Goal: Transaction & Acquisition: Purchase product/service

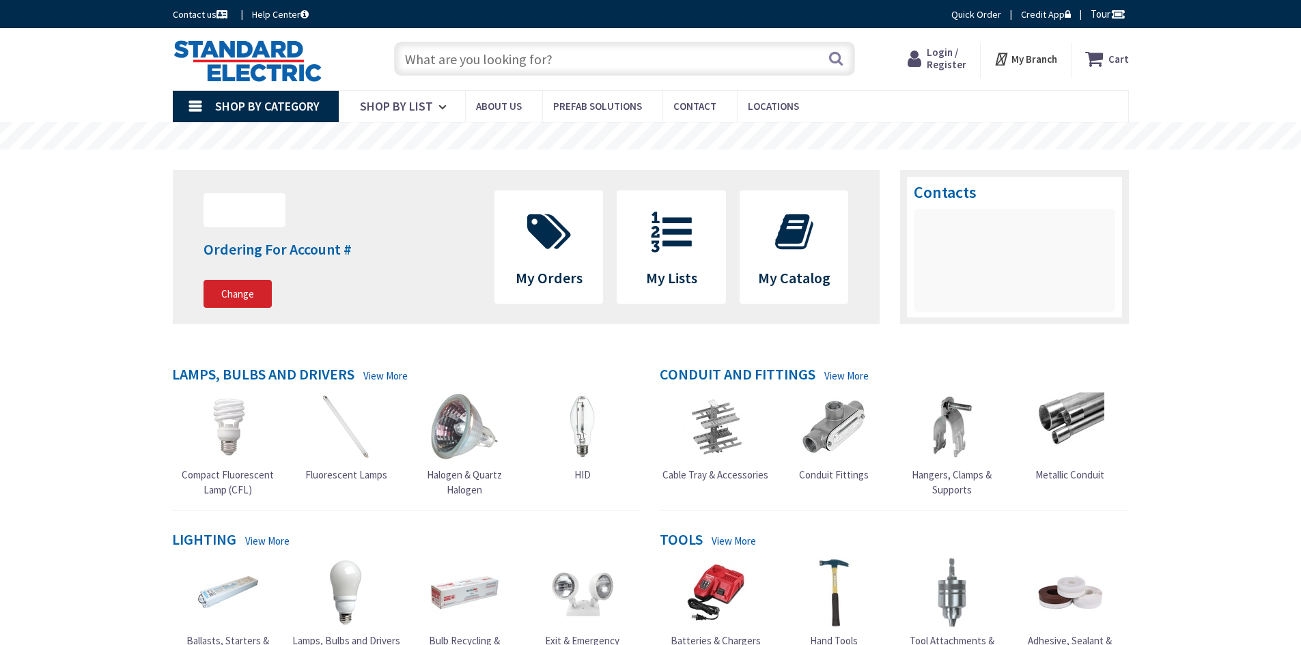
type input "[DEMOGRAPHIC_DATA][GEOGRAPHIC_DATA], [GEOGRAPHIC_DATA]"
click at [436, 60] on input "text" at bounding box center [624, 59] width 461 height 34
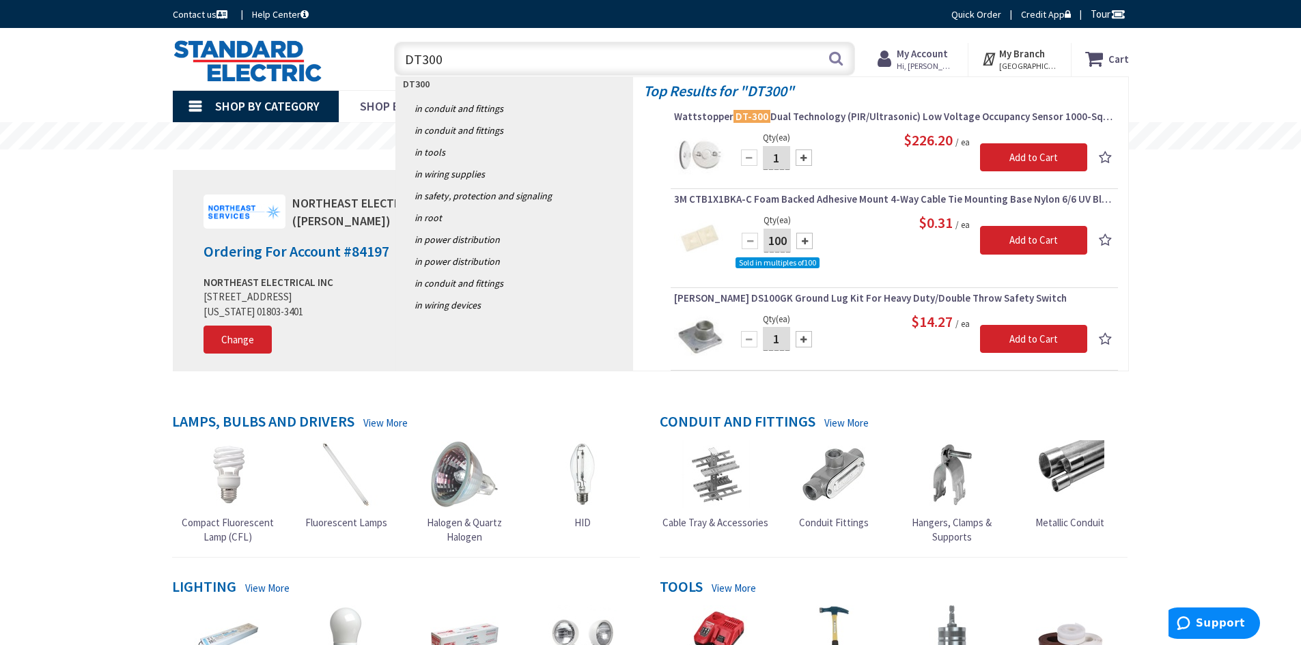
type input "DT300"
click at [1008, 160] on input "Add to Cart" at bounding box center [1033, 157] width 107 height 29
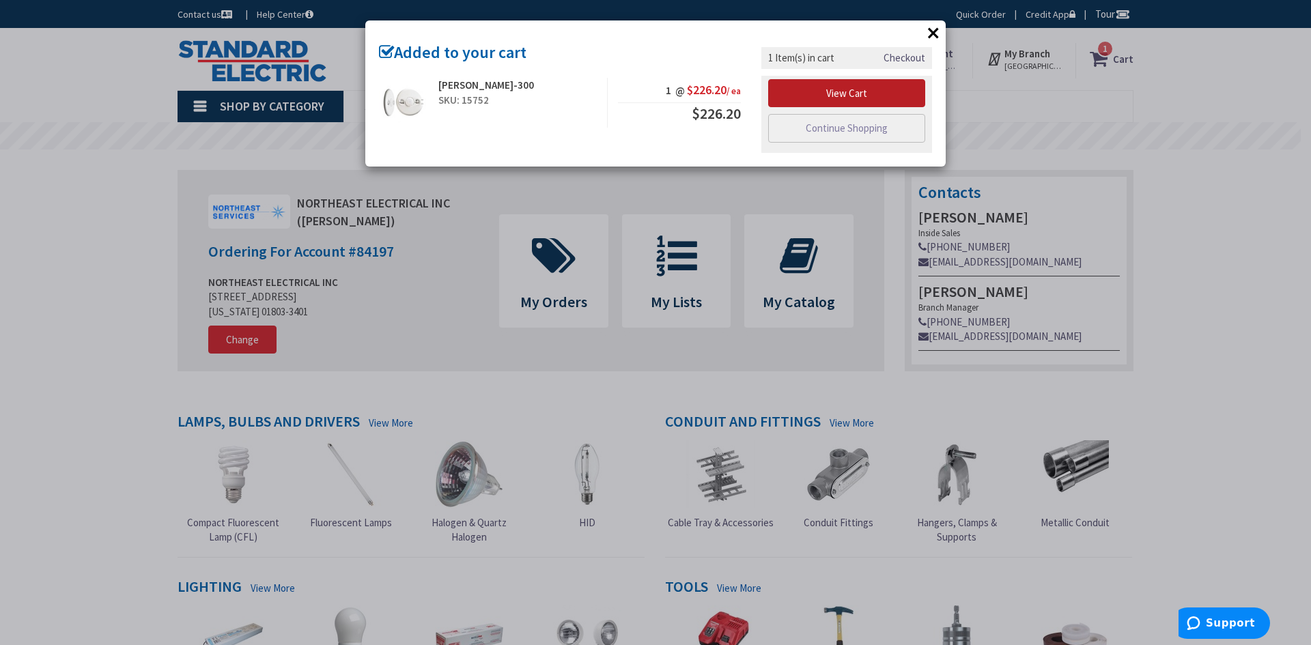
click at [811, 89] on link "View Cart" at bounding box center [846, 93] width 157 height 29
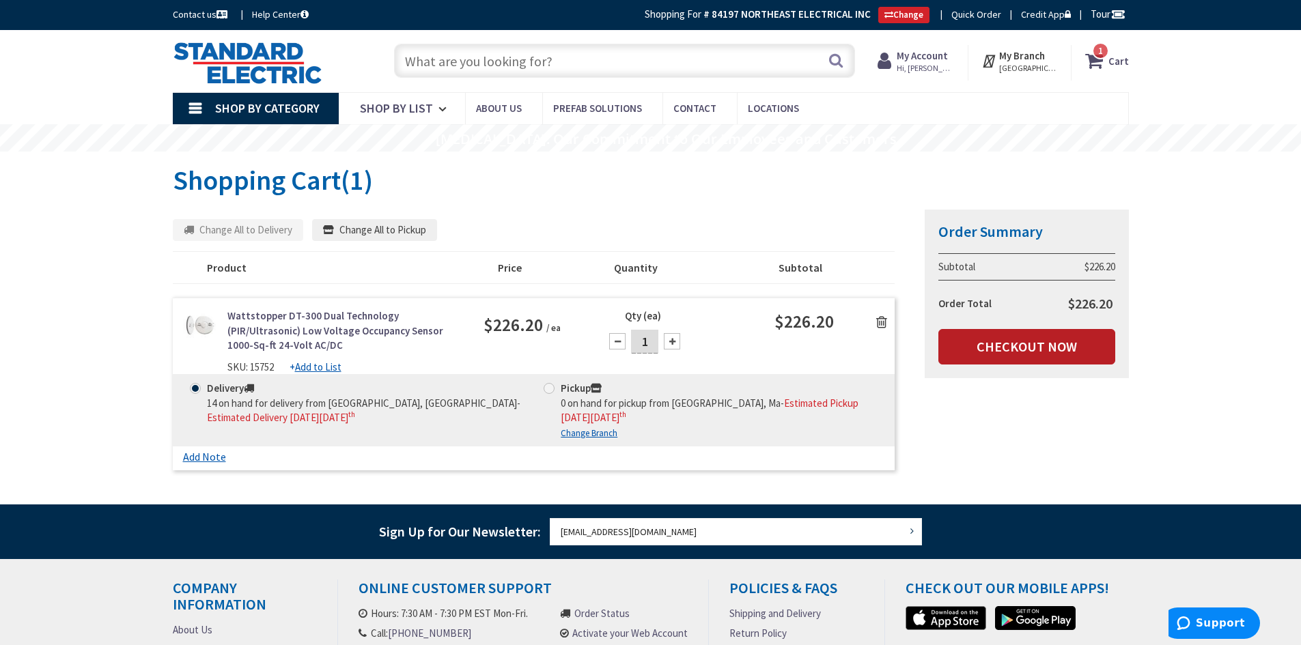
click at [994, 353] on link "Checkout Now" at bounding box center [1026, 347] width 177 height 36
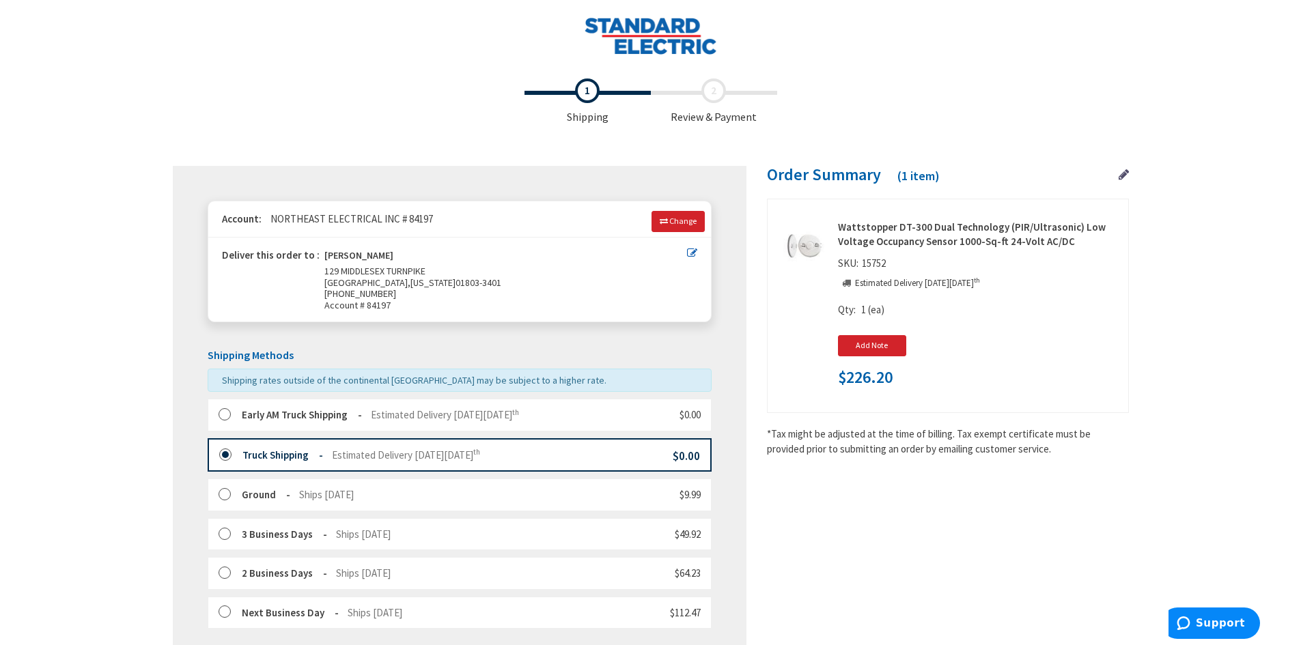
click at [221, 414] on label at bounding box center [229, 415] width 21 height 14
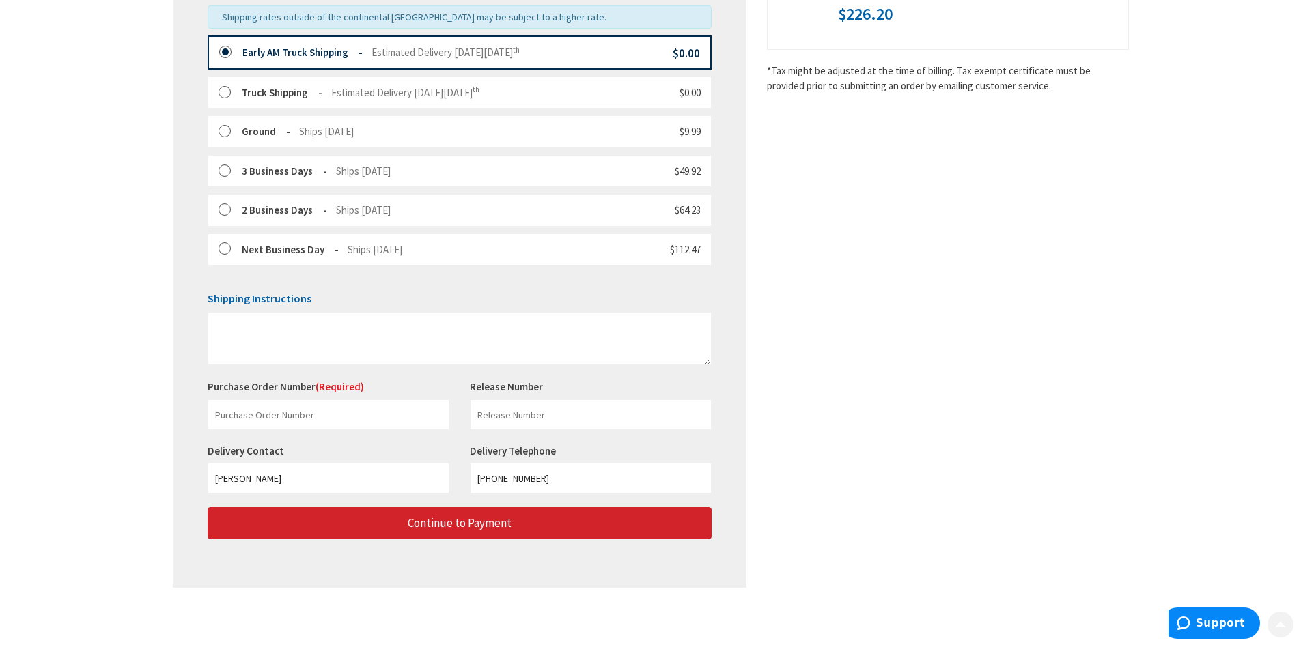
scroll to position [364, 0]
click at [232, 412] on input "text" at bounding box center [329, 414] width 242 height 31
type input "201 BURLINGTON RD"
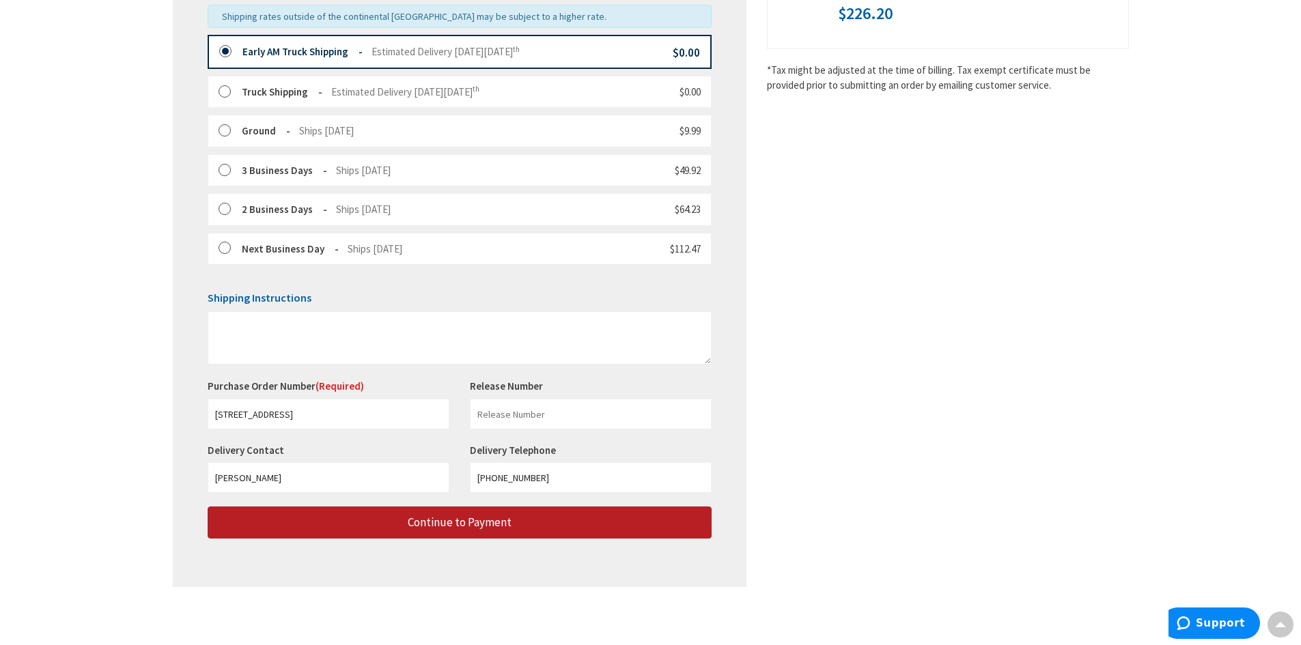
click at [425, 524] on span "Continue to Payment" at bounding box center [460, 522] width 104 height 15
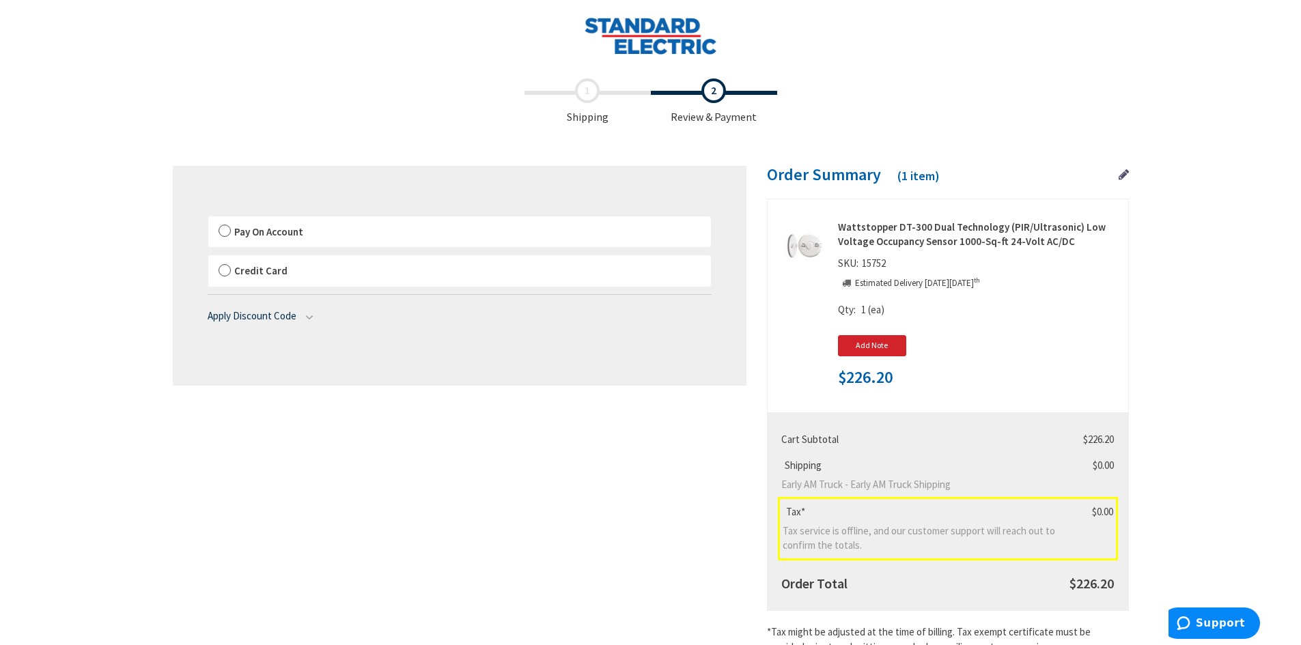
drag, startPoint x: 221, startPoint y: 227, endPoint x: 231, endPoint y: 232, distance: 11.9
click at [223, 228] on label "Pay On Account" at bounding box center [459, 231] width 503 height 31
click at [208, 219] on input "Pay On Account" at bounding box center [208, 219] width 0 height 0
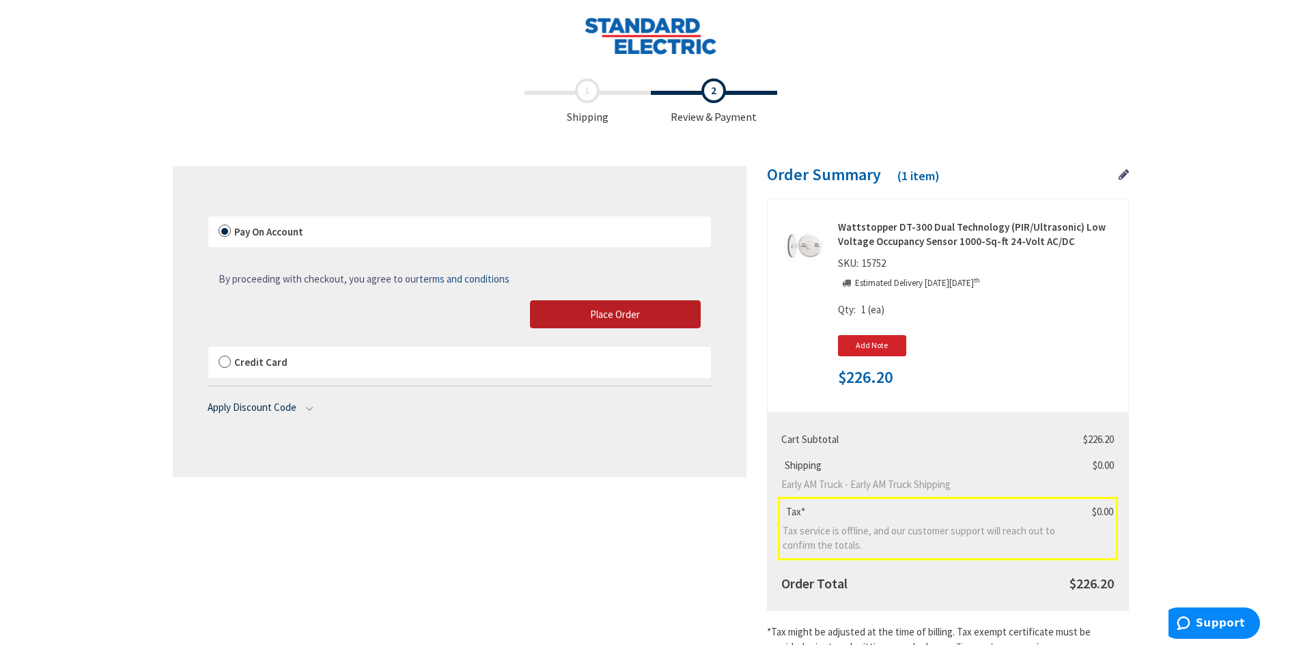
drag, startPoint x: 577, startPoint y: 314, endPoint x: 853, endPoint y: 645, distance: 430.5
click at [577, 314] on button "Place Order" at bounding box center [615, 314] width 171 height 29
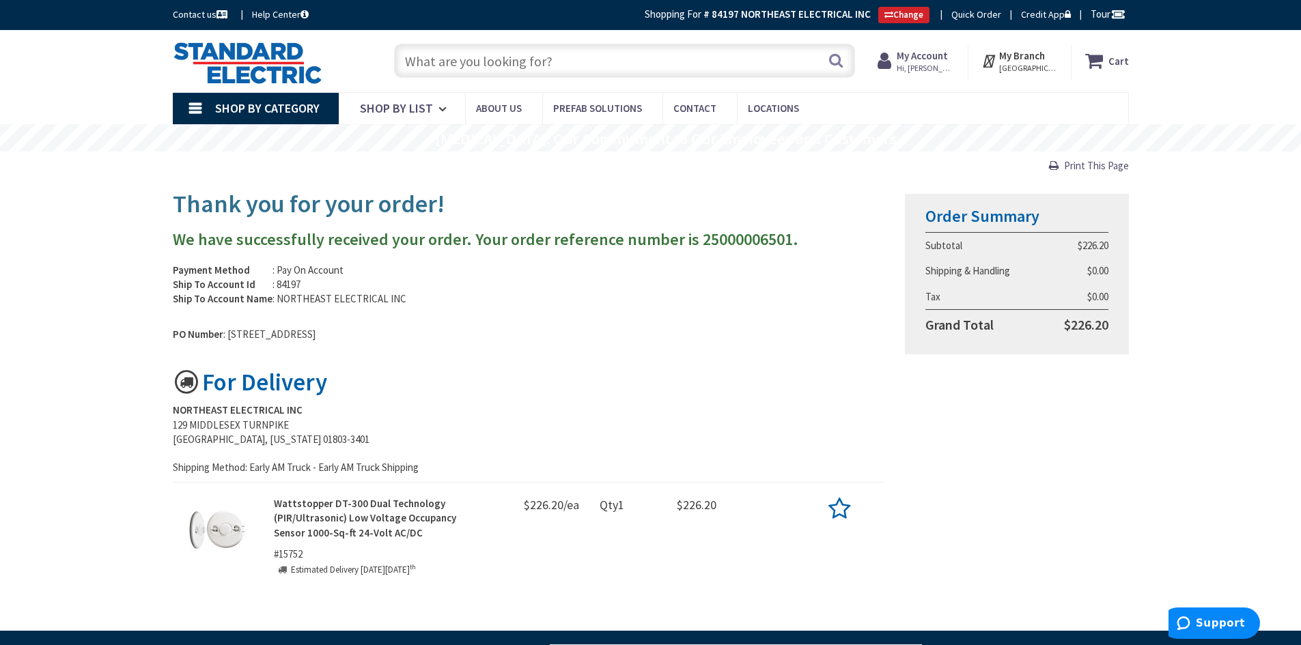
click at [421, 61] on input "text" at bounding box center [624, 61] width 461 height 34
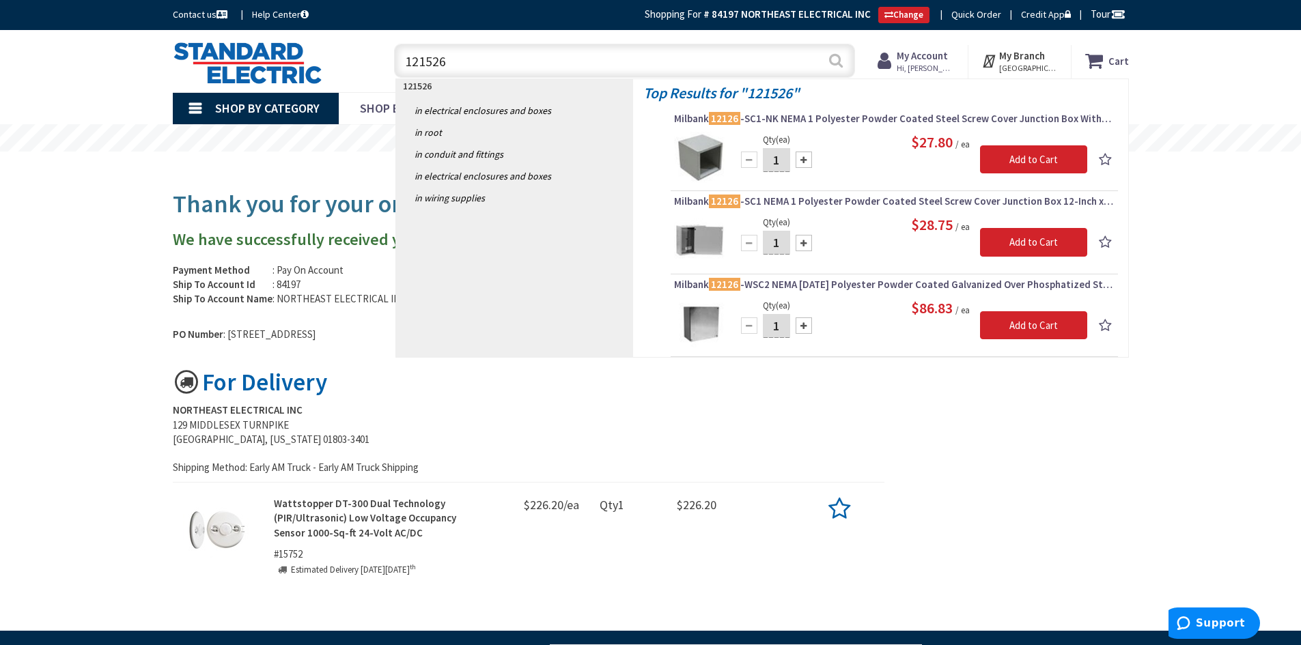
type input "121526"
click at [834, 57] on button "Search" at bounding box center [836, 60] width 18 height 31
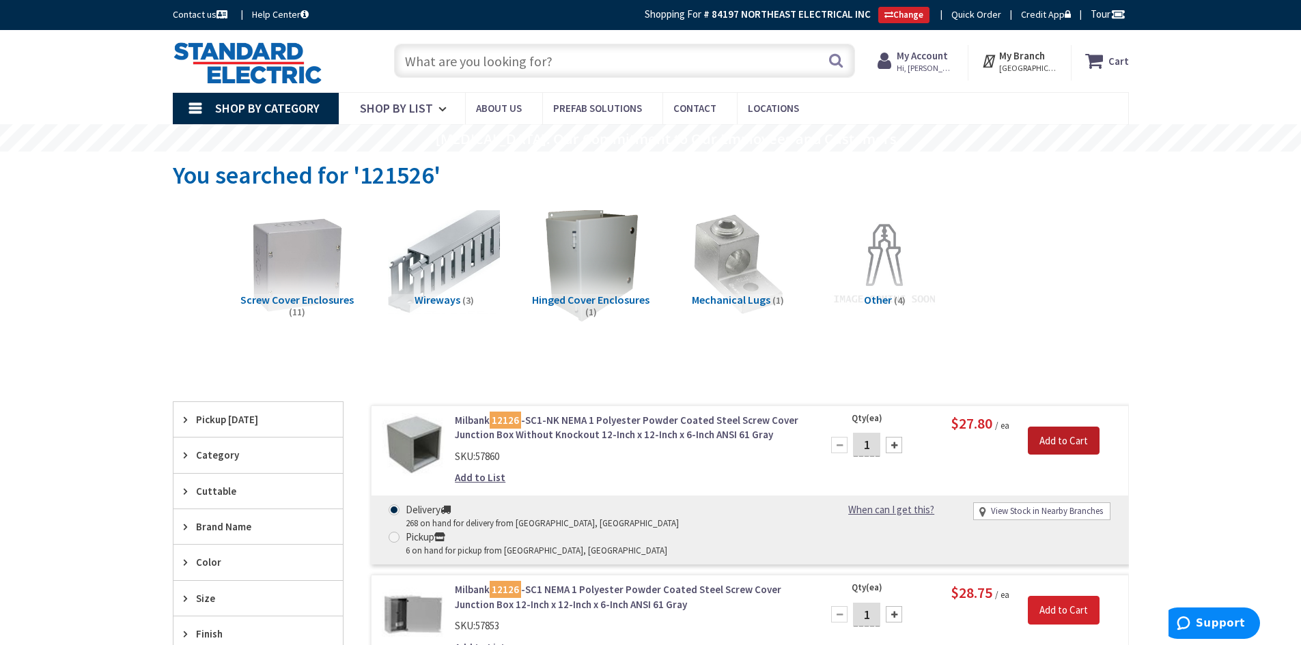
click at [1083, 438] on input "Add to Cart" at bounding box center [1064, 441] width 72 height 29
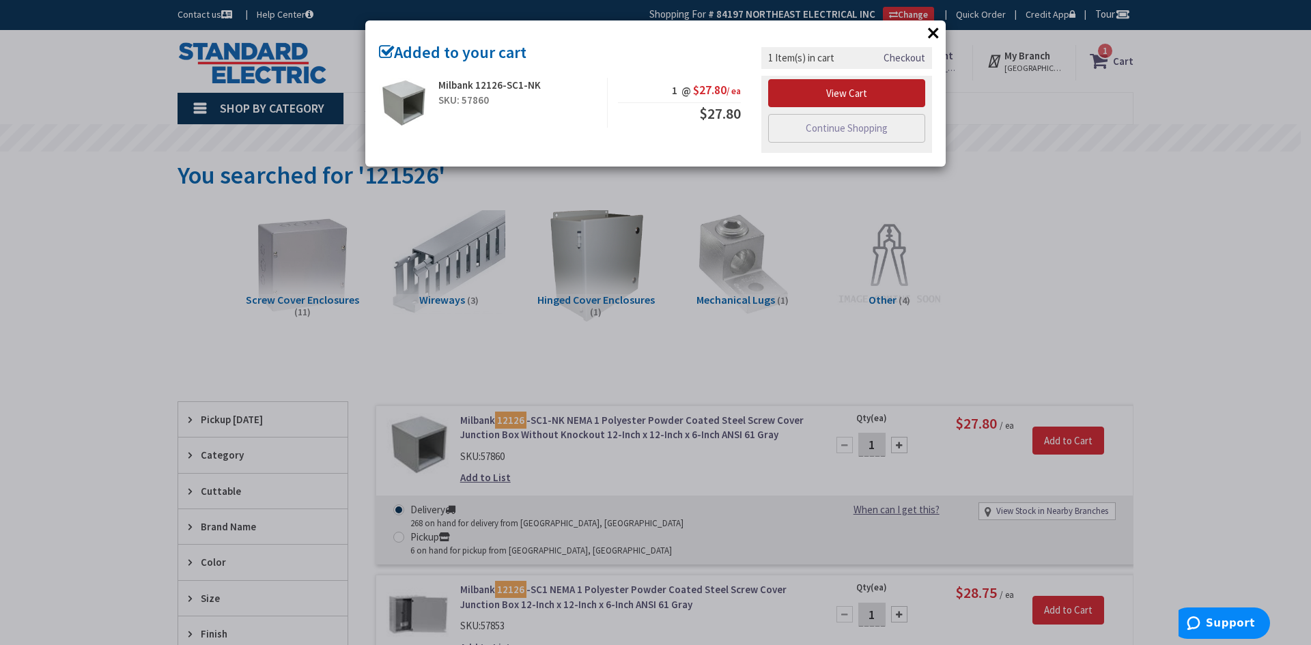
click at [831, 89] on link "View Cart" at bounding box center [846, 93] width 157 height 29
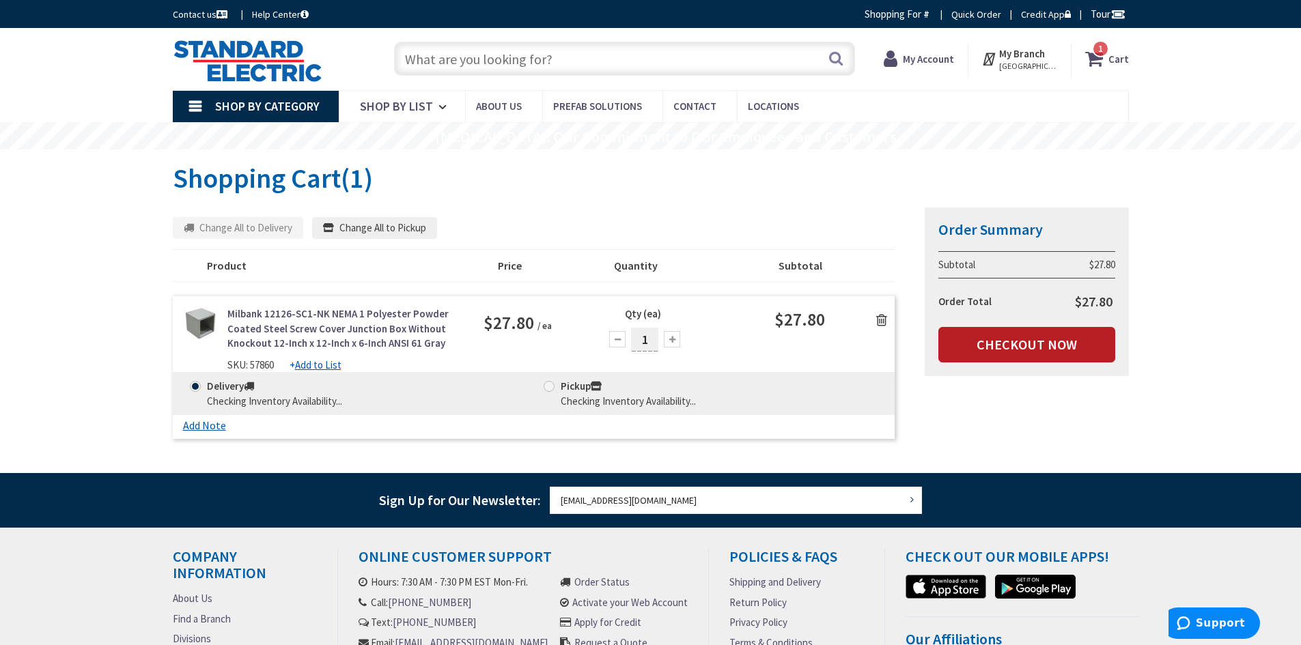
click at [994, 348] on link "Checkout Now" at bounding box center [1026, 345] width 177 height 36
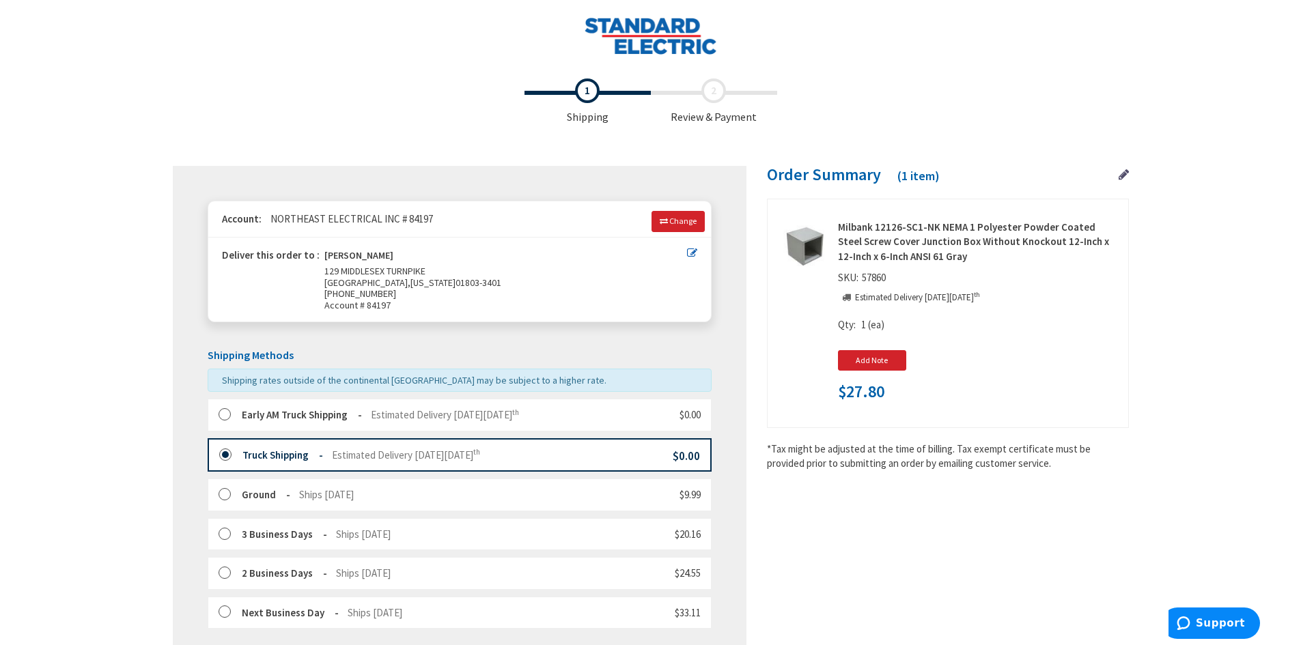
click at [226, 417] on label at bounding box center [229, 415] width 21 height 14
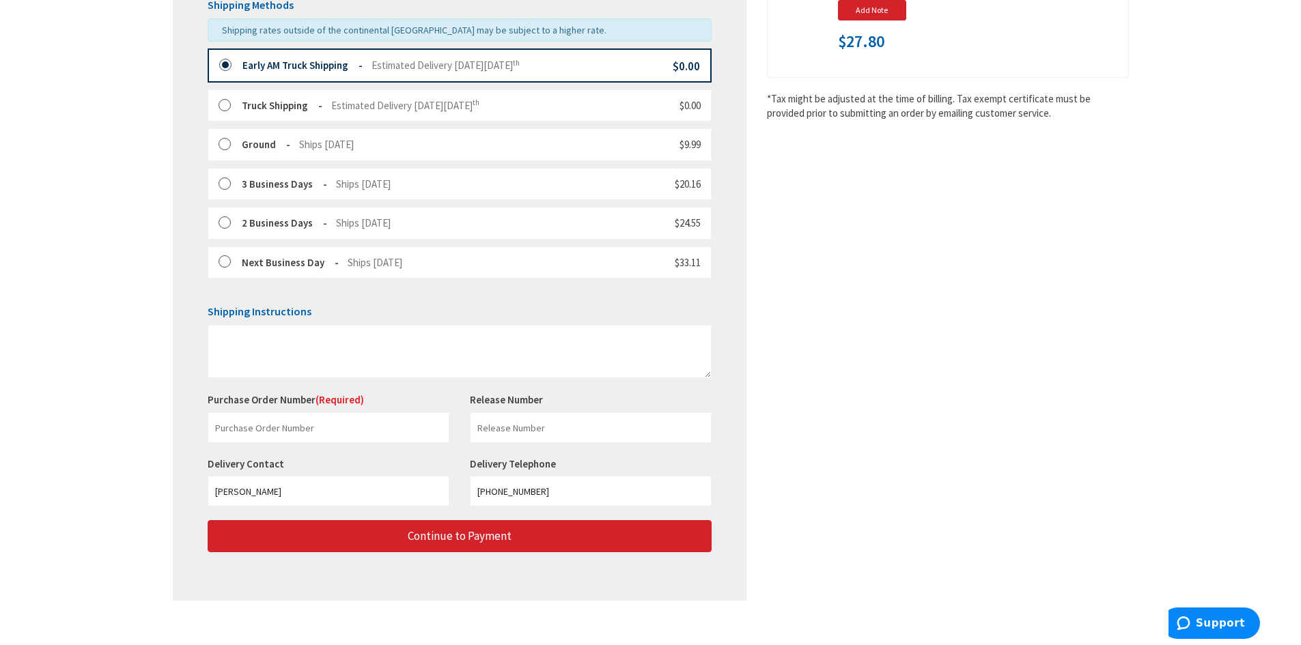
scroll to position [364, 0]
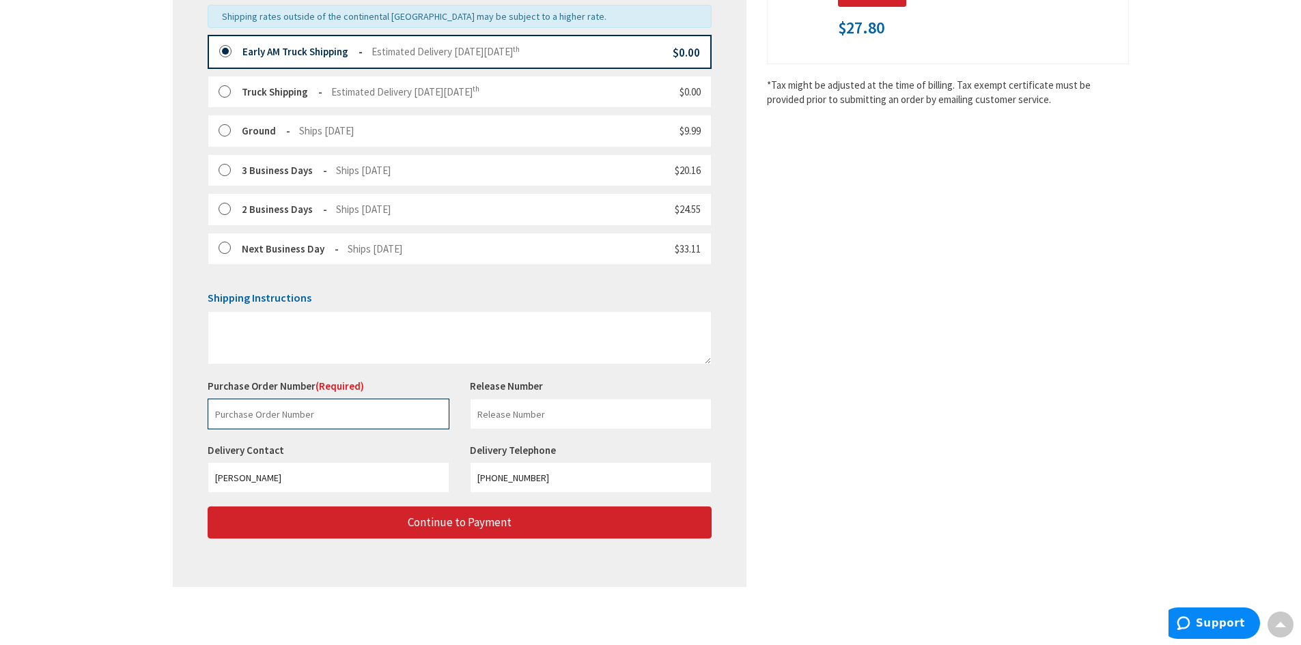
click at [248, 414] on input "text" at bounding box center [329, 414] width 242 height 31
click at [221, 414] on input "QA LASER" at bounding box center [329, 414] width 242 height 31
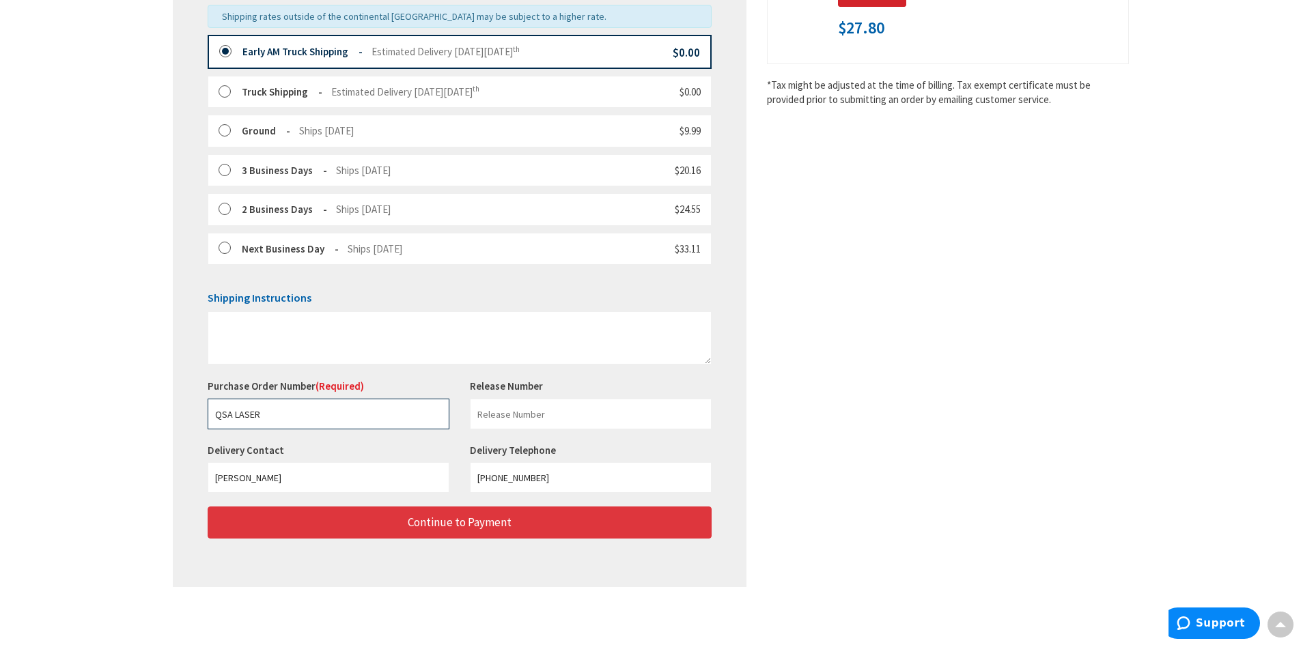
type input "QSA LASER"
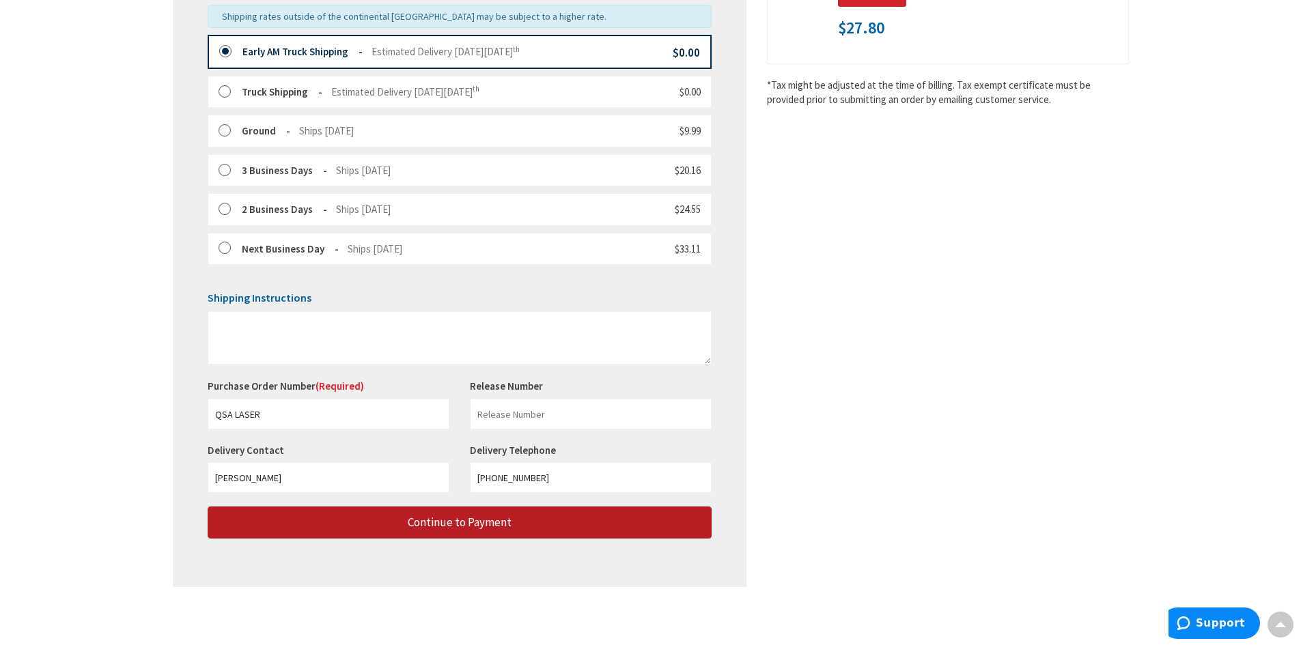
click at [373, 522] on button "Continue to Payment" at bounding box center [460, 523] width 504 height 32
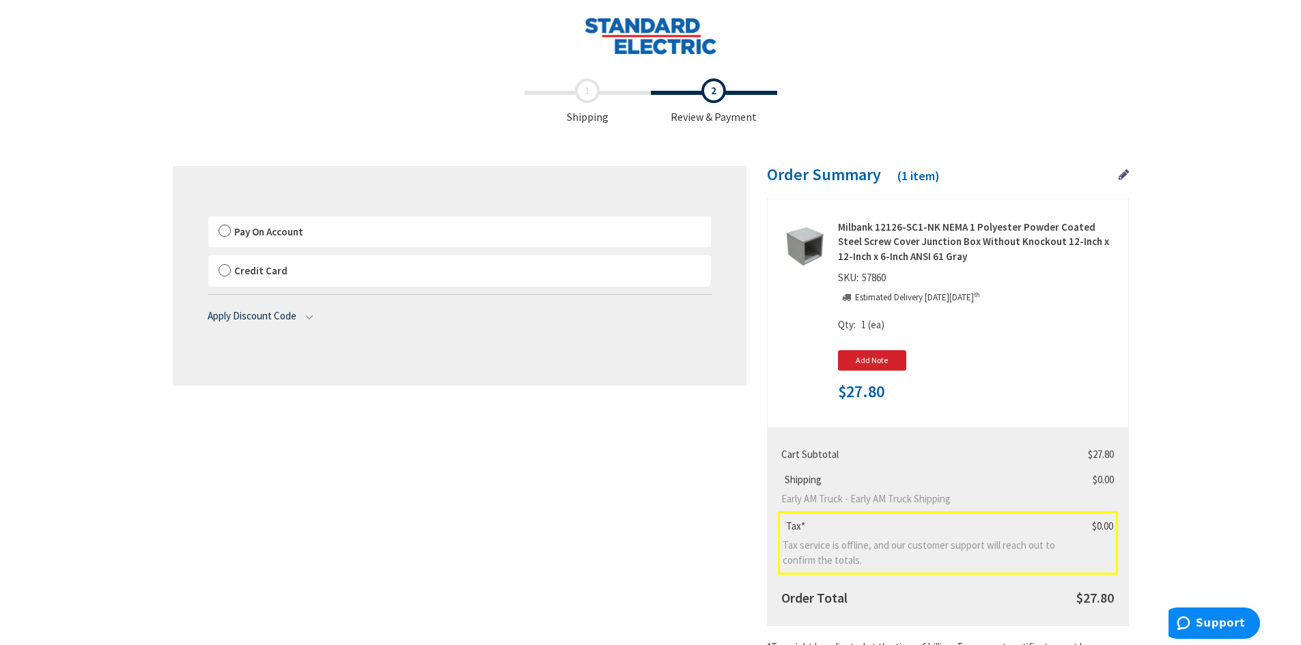
click at [225, 229] on label "Pay On Account" at bounding box center [459, 231] width 503 height 31
click at [225, 232] on label "Pay On Account" at bounding box center [459, 231] width 503 height 31
click at [208, 219] on input "Pay On Account" at bounding box center [208, 219] width 0 height 0
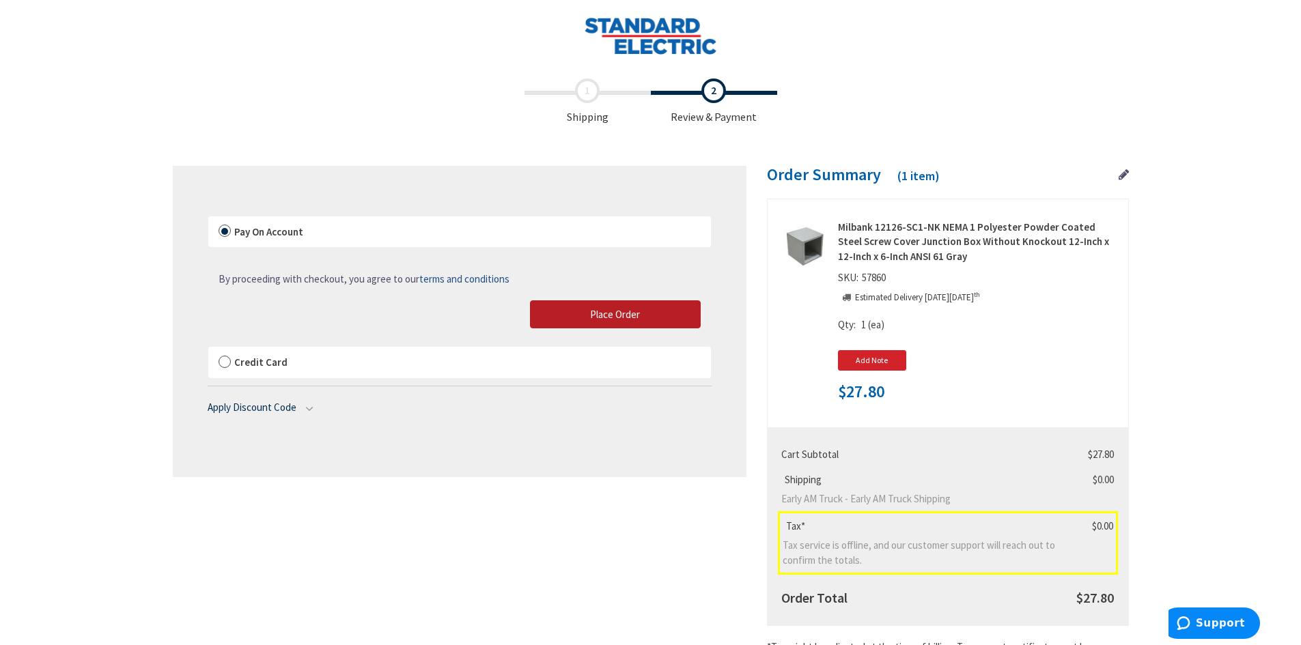
click at [565, 312] on button "Place Order" at bounding box center [615, 314] width 171 height 29
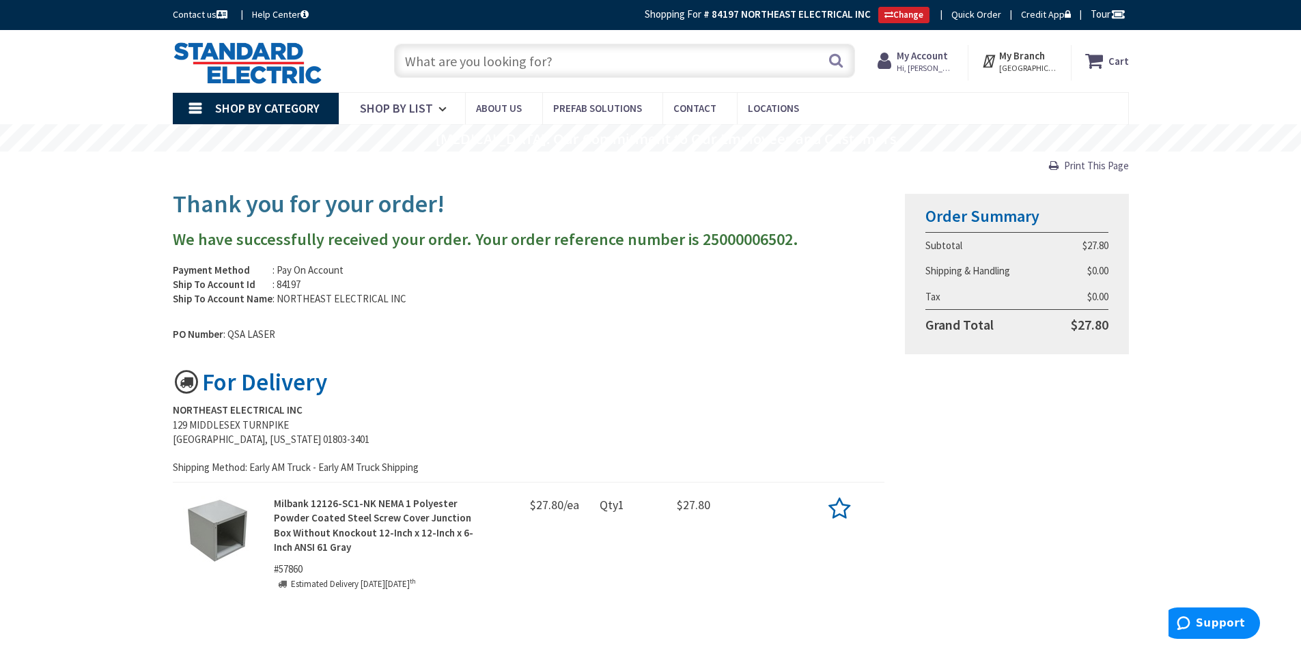
click at [434, 45] on input "text" at bounding box center [624, 61] width 461 height 34
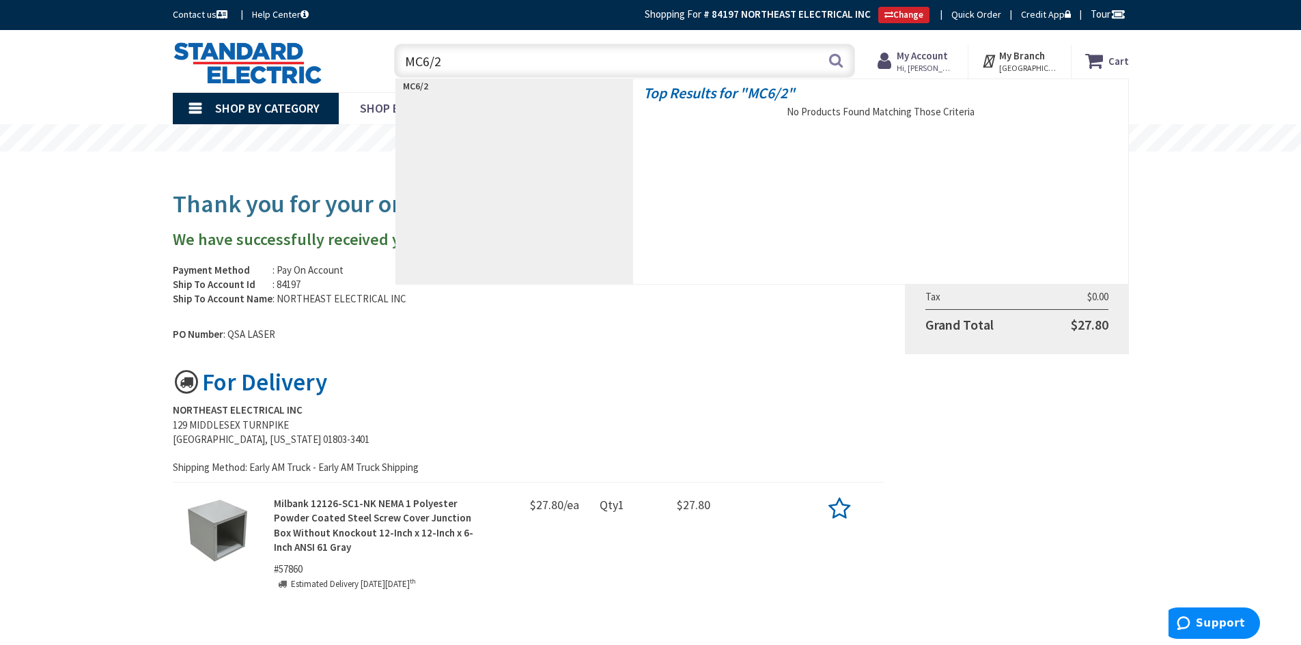
click at [421, 60] on input "MC6/2" at bounding box center [624, 61] width 461 height 34
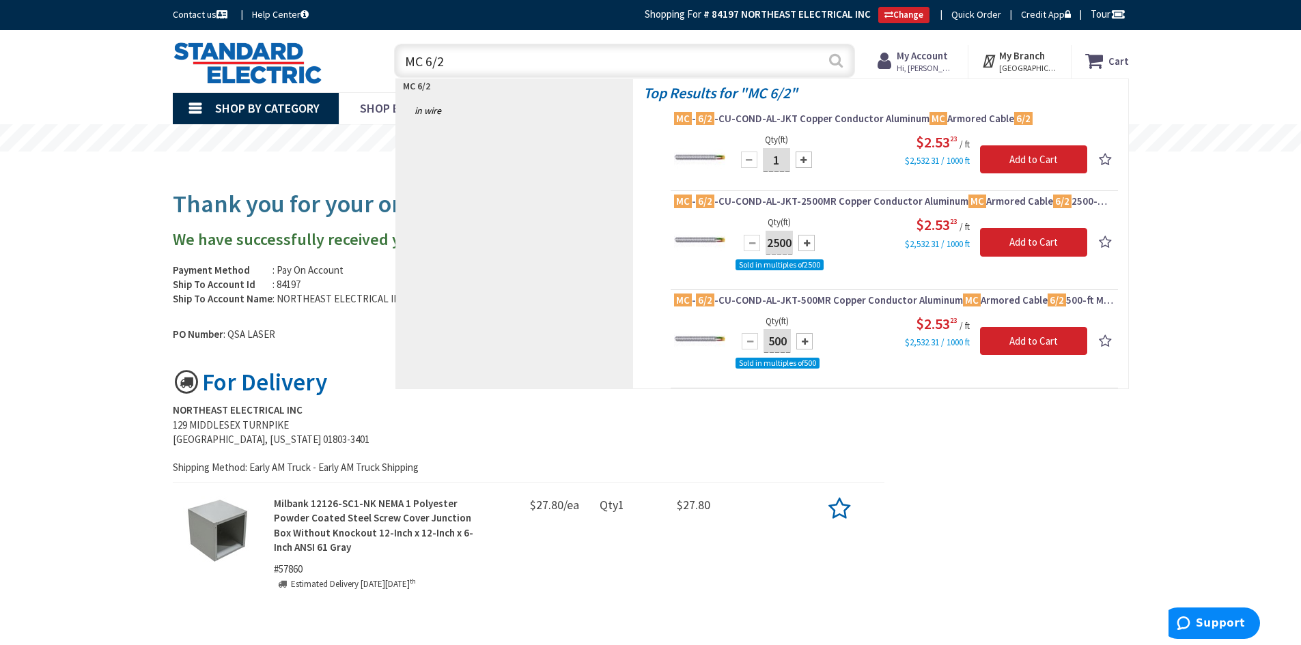
type input "MC 6/2"
click at [834, 61] on button "Search" at bounding box center [836, 60] width 18 height 31
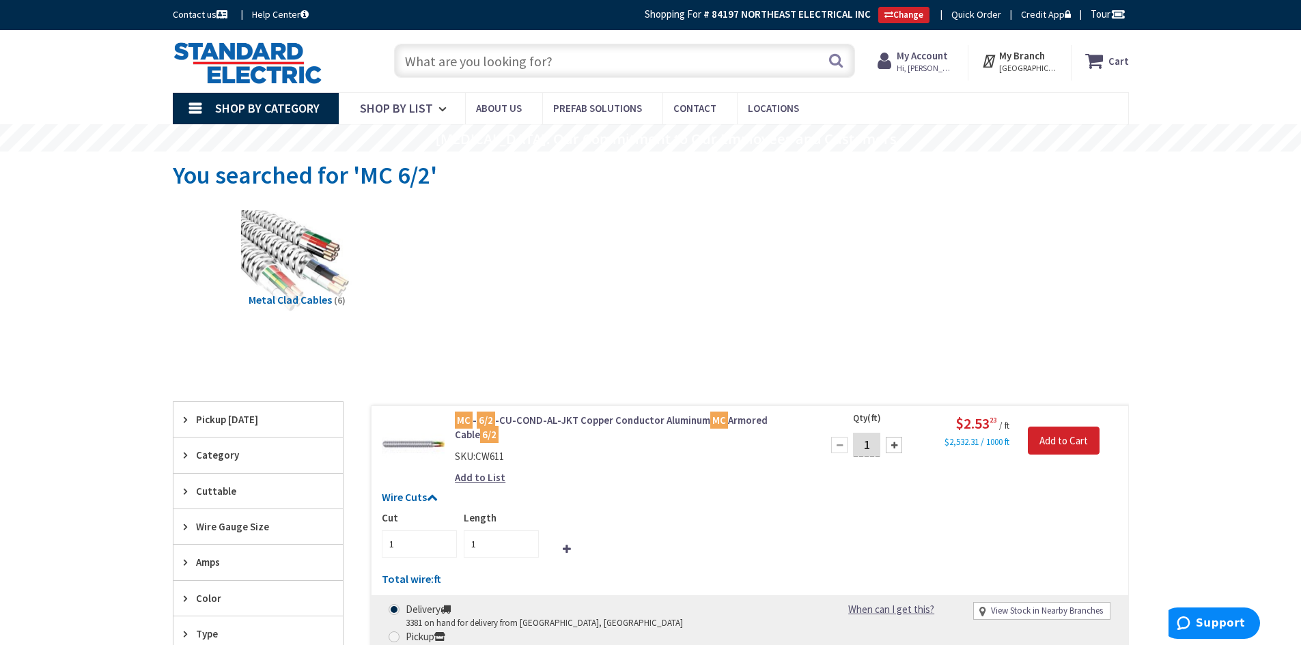
click at [458, 55] on input "text" at bounding box center [624, 61] width 461 height 34
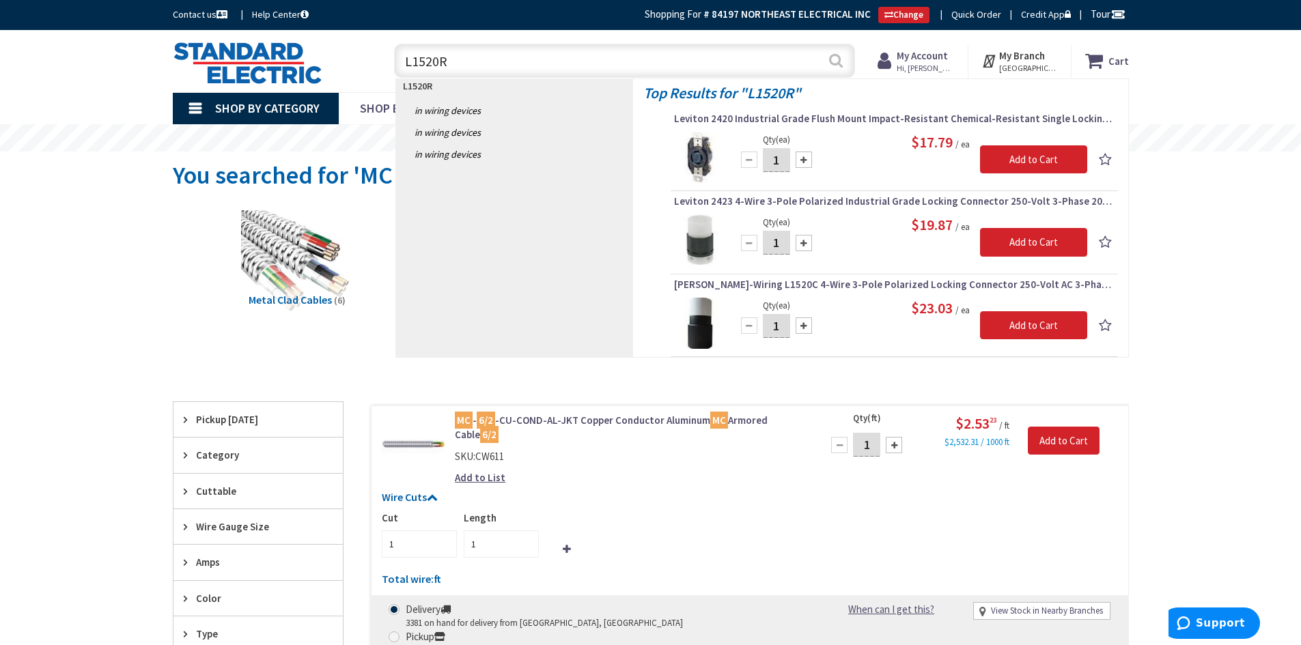
type input "L1520R"
click at [834, 61] on button "Search" at bounding box center [836, 60] width 18 height 31
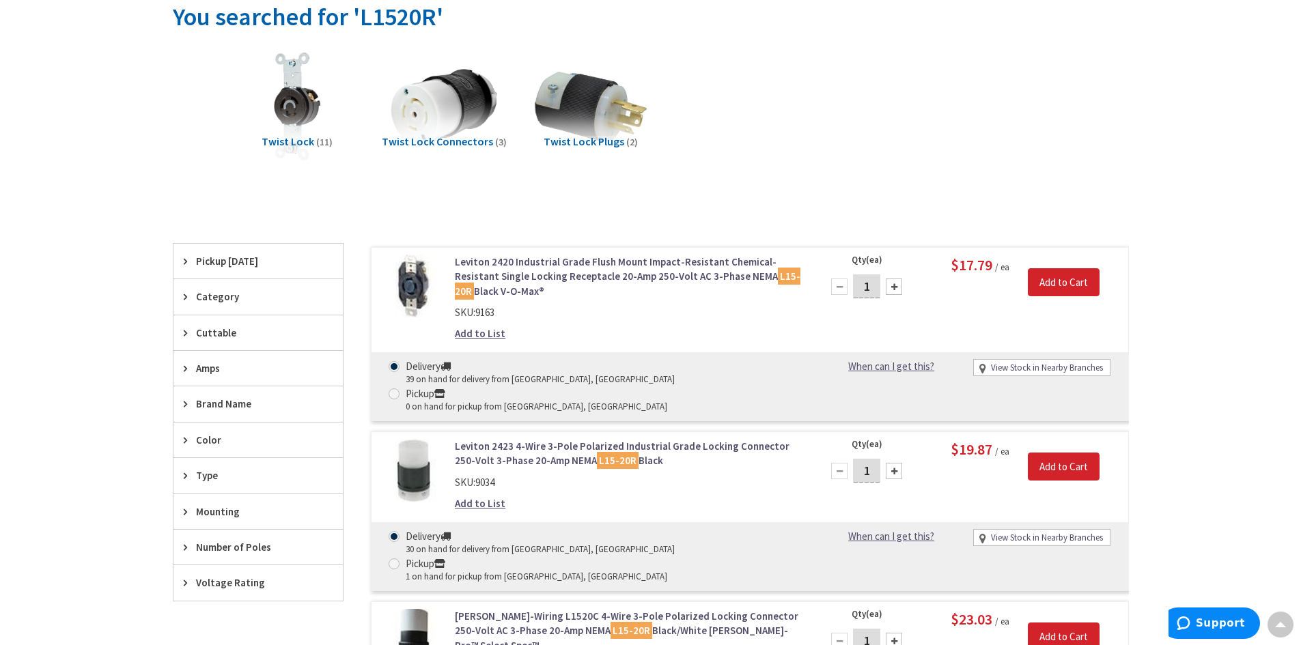
scroll to position [137, 0]
